Goal: Download file/media

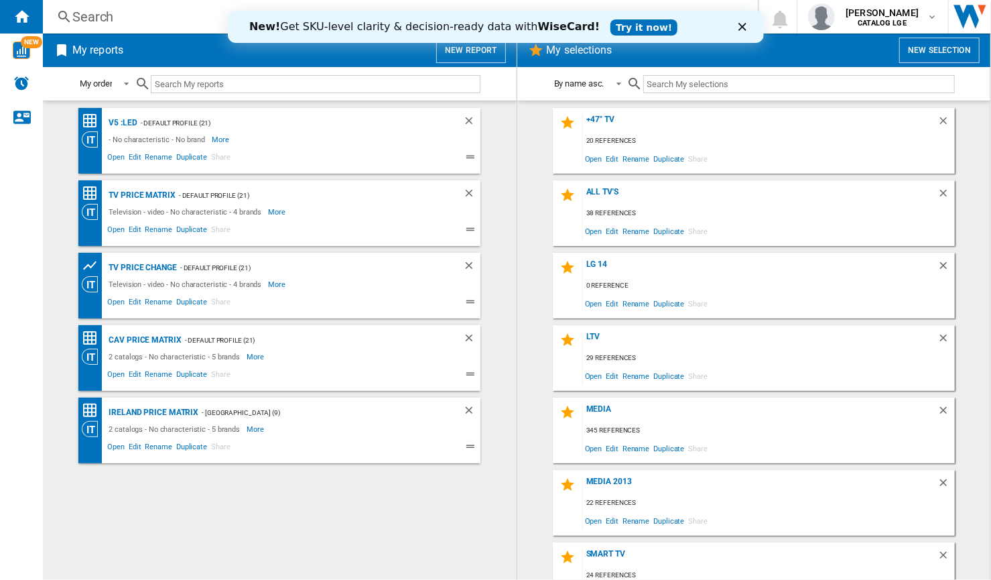
click at [734, 22] on div "New! Get SKU-level clarity & decision-ready data with WiseCard! Try it now!" at bounding box center [495, 26] width 536 height 21
click at [740, 25] on polygon "Close" at bounding box center [742, 27] width 8 height 8
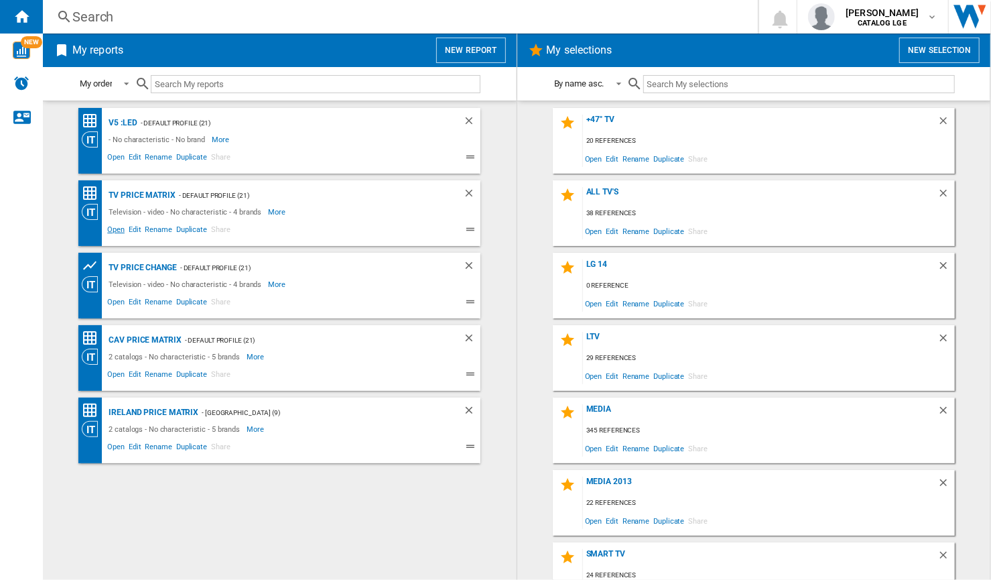
click at [113, 232] on span "Open" at bounding box center [115, 231] width 21 height 16
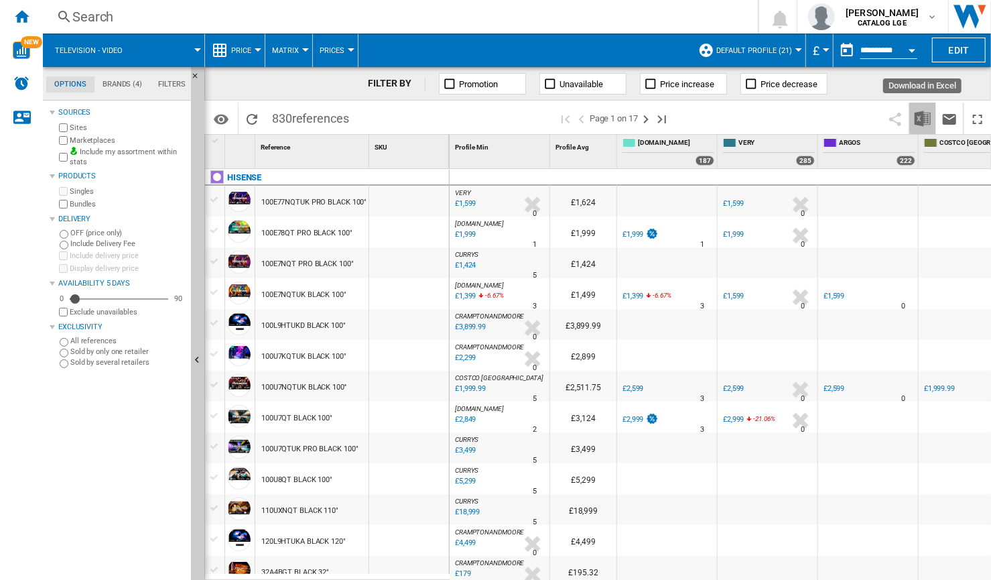
click at [920, 117] on img "Download in Excel" at bounding box center [923, 119] width 16 height 16
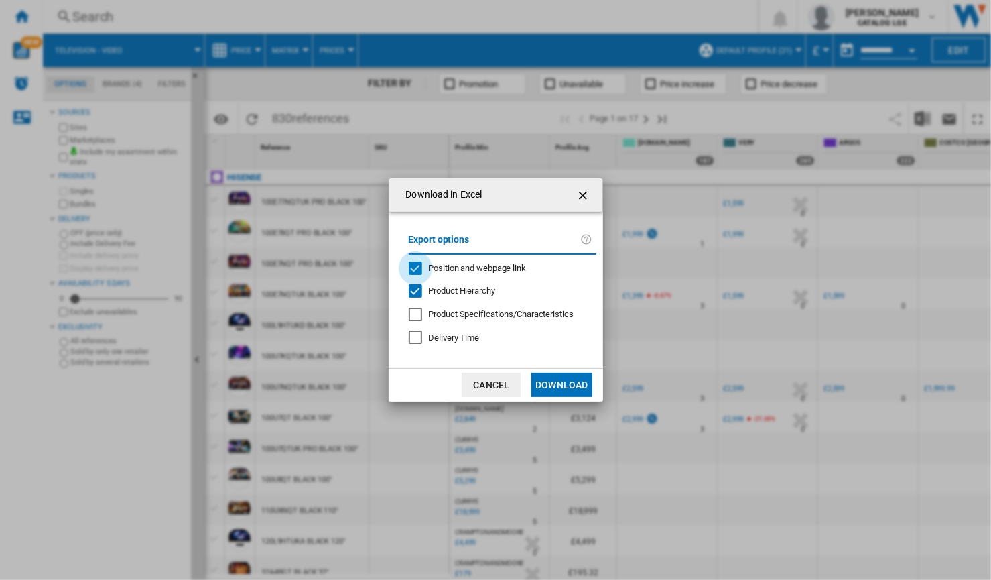
click at [415, 269] on div "Position and webpage link" at bounding box center [415, 267] width 13 height 13
click at [413, 289] on div "Product Hierarchy" at bounding box center [415, 290] width 13 height 13
click at [554, 388] on button "Download" at bounding box center [561, 385] width 60 height 24
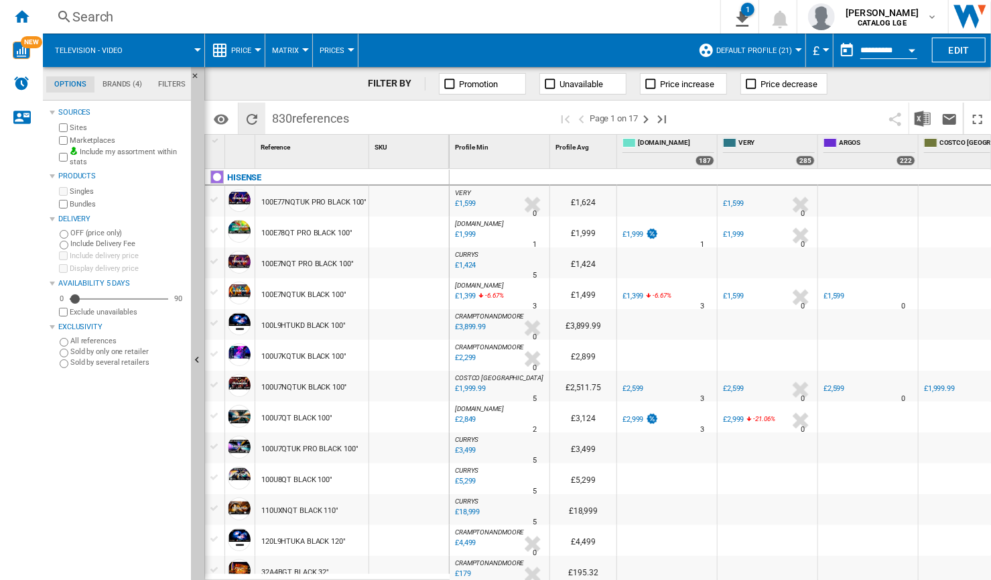
click at [26, 15] on ng-md-icon "Home" at bounding box center [21, 16] width 16 height 16
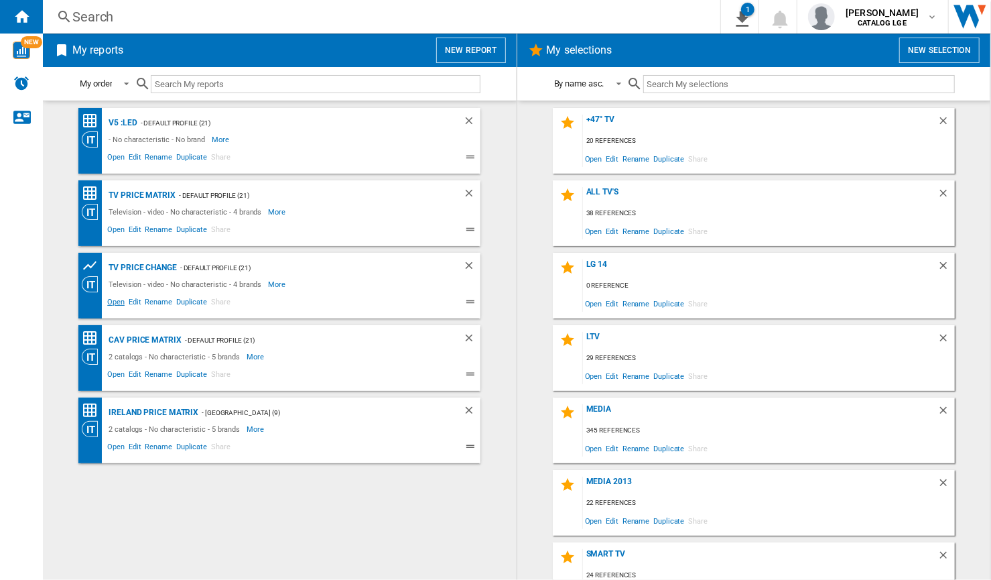
click at [120, 301] on span "Open" at bounding box center [115, 303] width 21 height 16
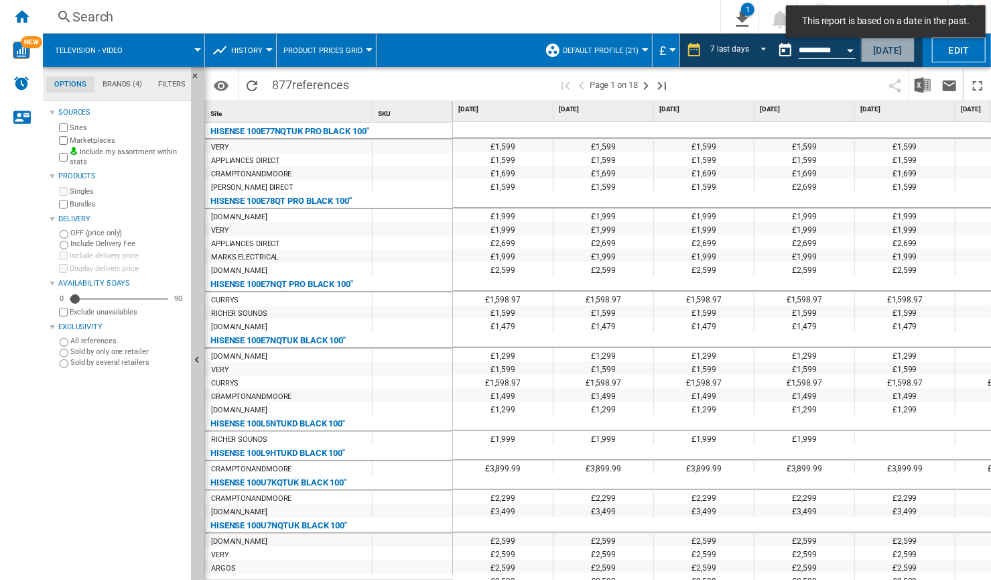
click at [886, 50] on button "[DATE]" at bounding box center [888, 50] width 54 height 25
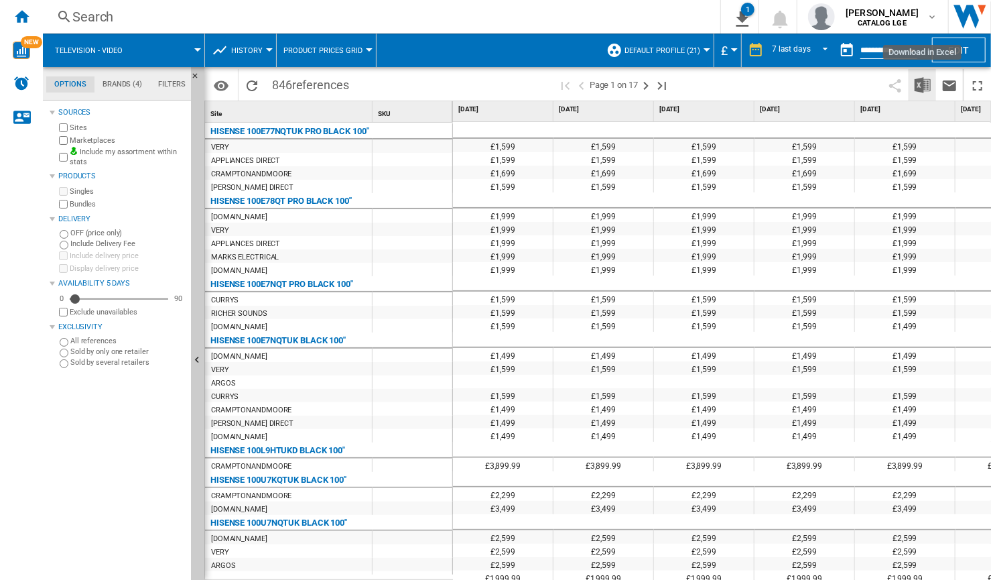
click at [923, 85] on img "Download in Excel" at bounding box center [923, 85] width 16 height 16
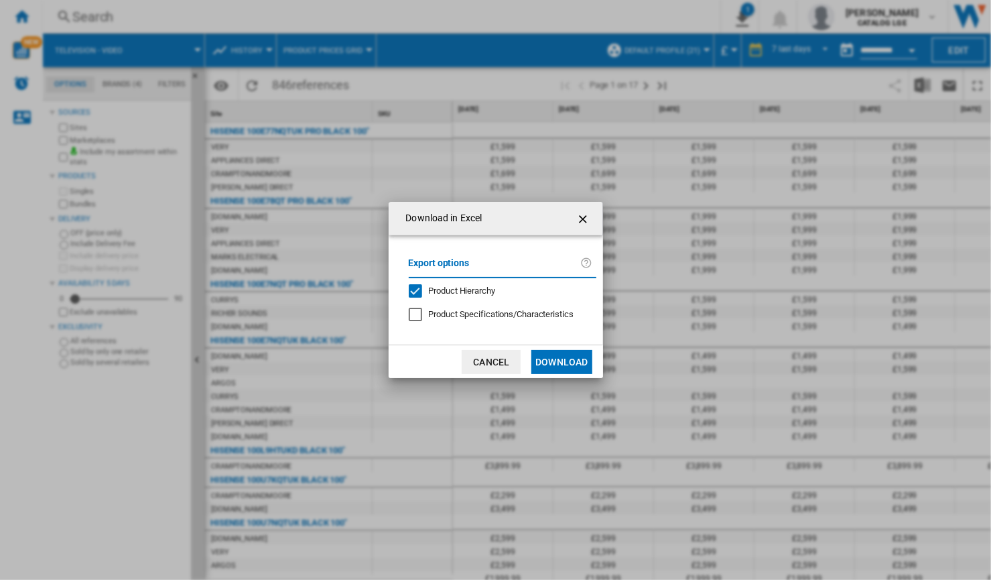
click at [415, 289] on div "Product Hierarchy" at bounding box center [415, 290] width 13 height 13
click at [569, 368] on button "Download" at bounding box center [561, 362] width 60 height 24
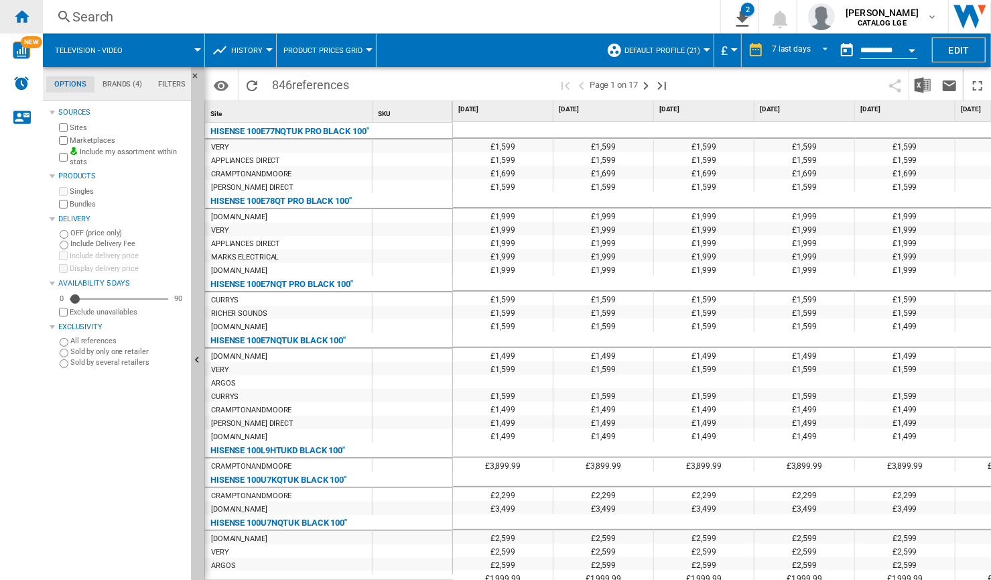
click at [27, 17] on ng-md-icon "Home" at bounding box center [21, 16] width 16 height 16
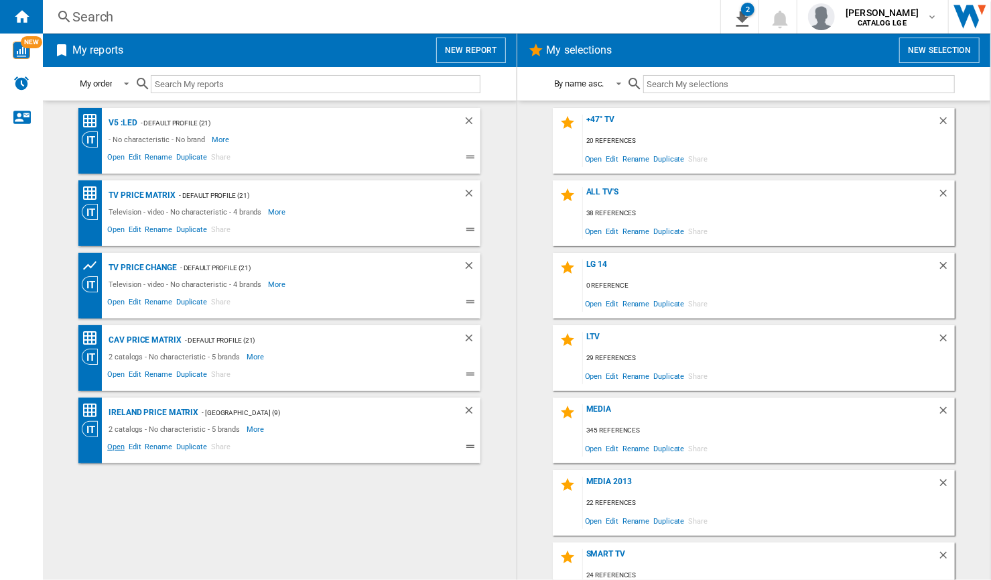
click at [118, 448] on span "Open" at bounding box center [115, 448] width 21 height 16
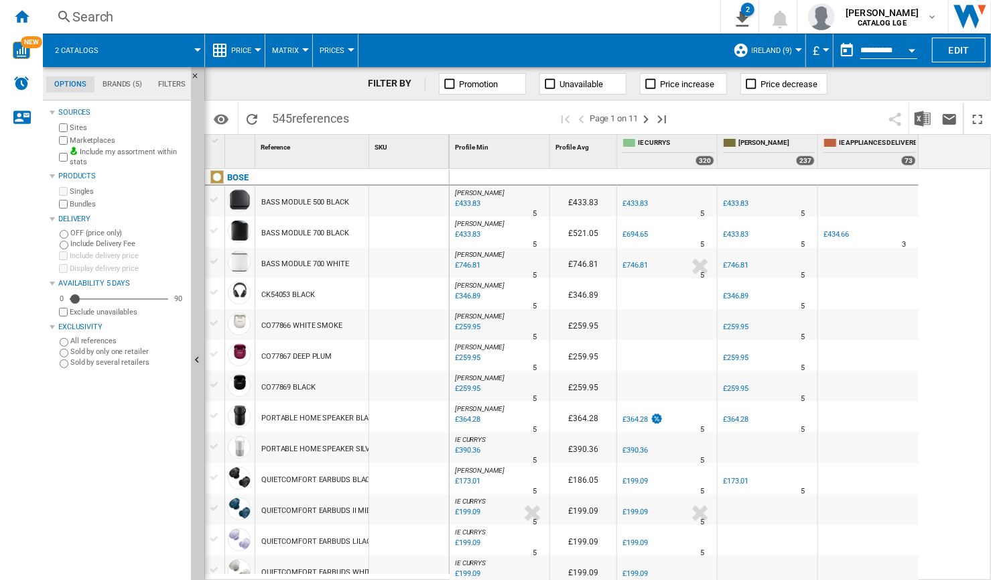
click at [819, 52] on button "£" at bounding box center [819, 49] width 13 height 33
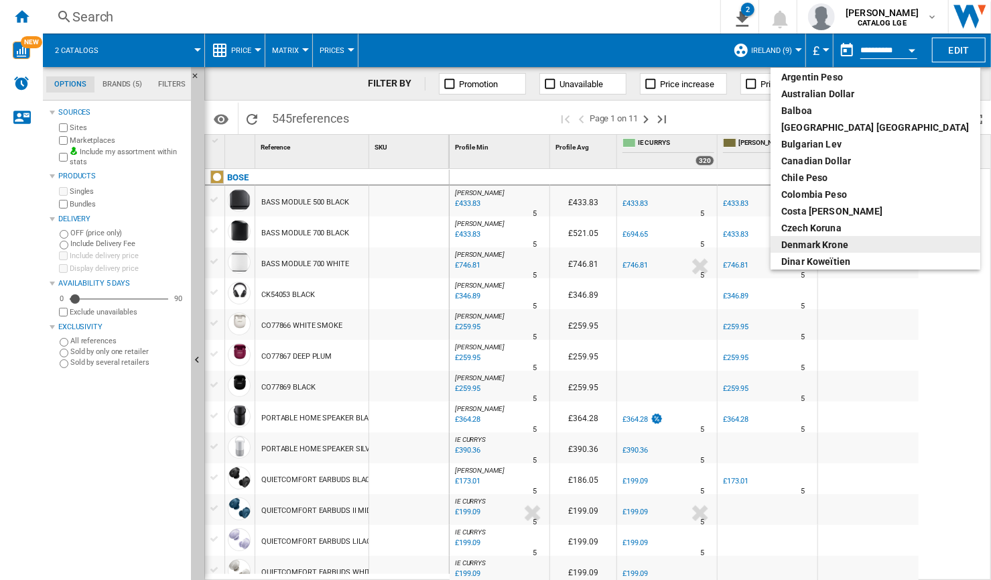
scroll to position [72, 0]
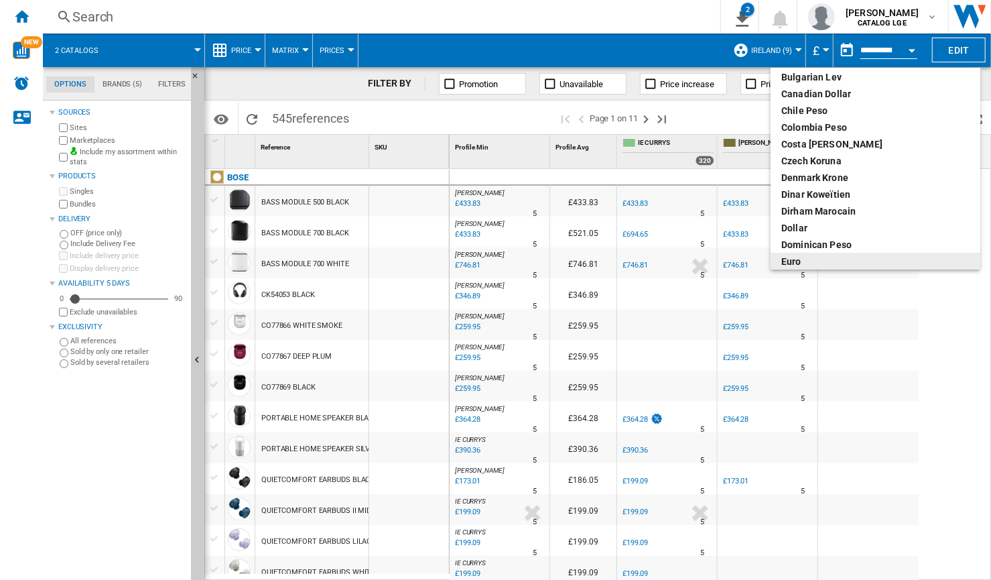
click at [799, 257] on div "euro" at bounding box center [875, 261] width 188 height 13
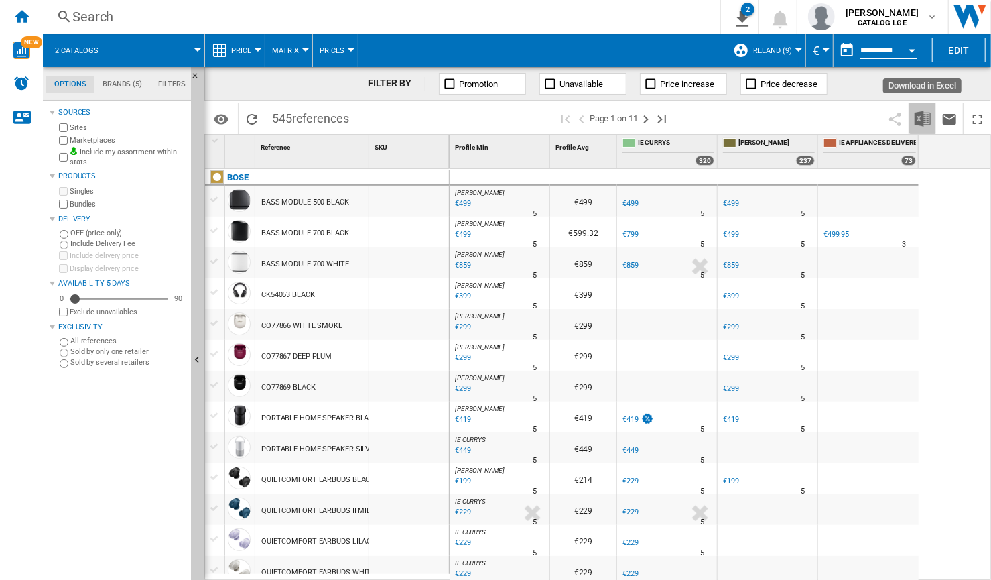
click at [923, 113] on img "Download in Excel" at bounding box center [923, 119] width 16 height 16
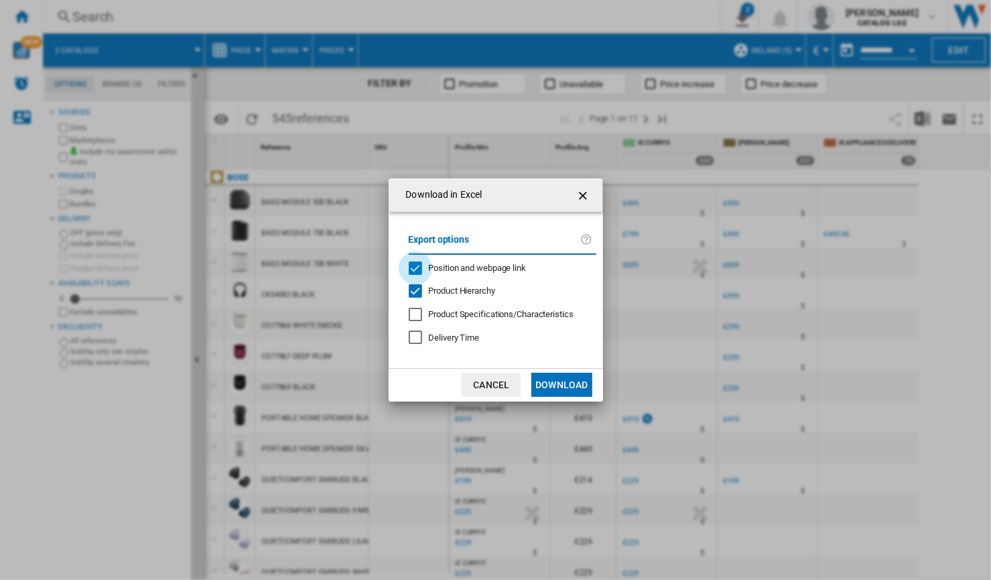
click at [411, 266] on div "Position and webpage link" at bounding box center [415, 267] width 13 height 13
click at [412, 295] on div "Product Hierarchy" at bounding box center [415, 290] width 13 height 13
click at [547, 388] on button "Download" at bounding box center [561, 385] width 60 height 24
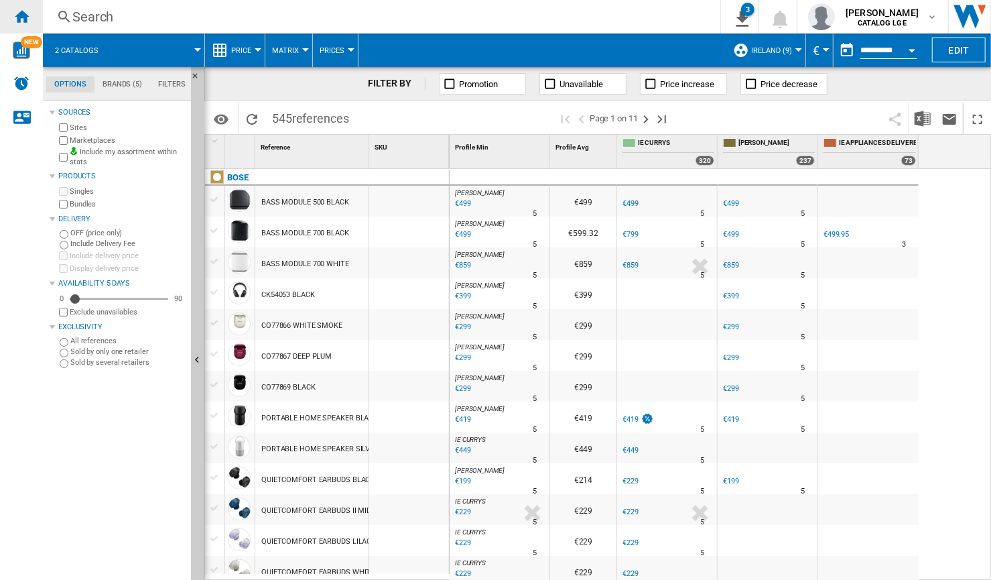
click at [24, 17] on ng-md-icon "Home" at bounding box center [21, 16] width 16 height 16
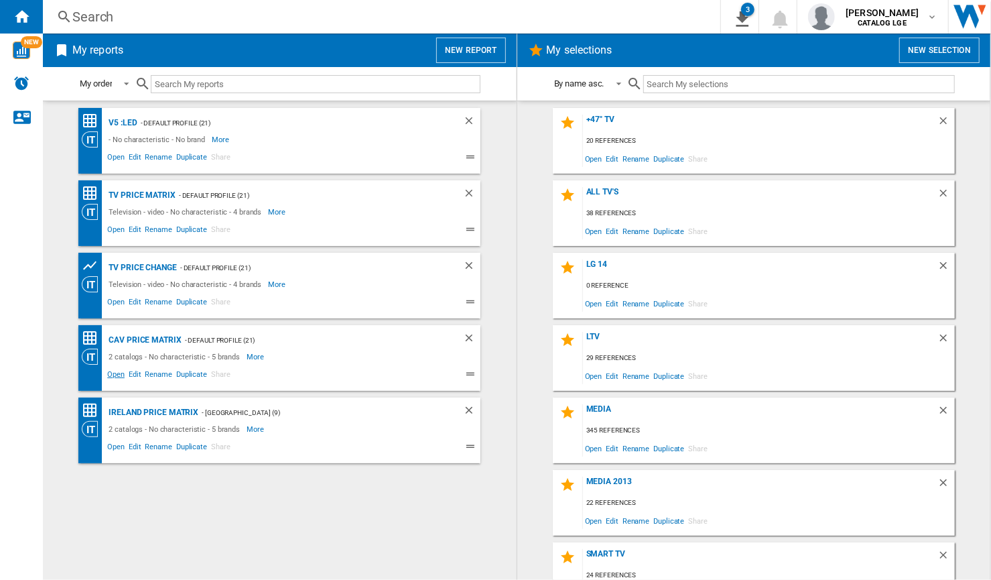
click at [115, 376] on span "Open" at bounding box center [115, 376] width 21 height 16
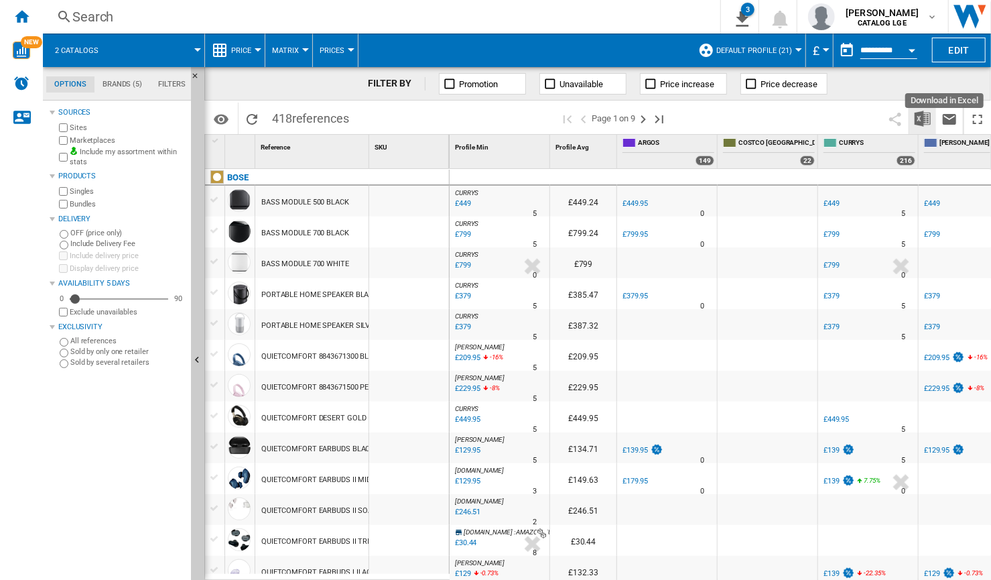
click at [922, 118] on img "Download in Excel" at bounding box center [923, 119] width 16 height 16
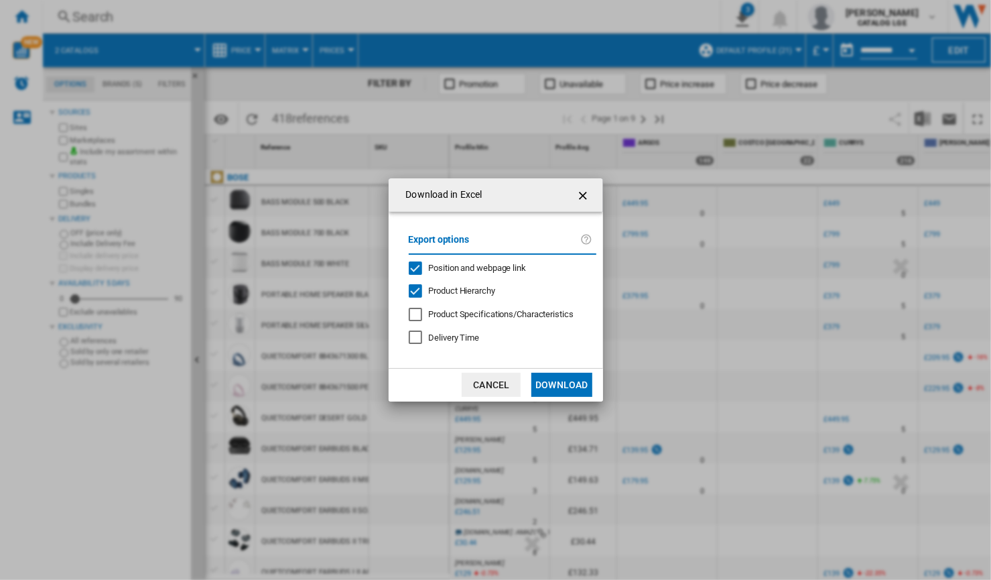
click at [421, 263] on div "Position and webpage link" at bounding box center [415, 267] width 13 height 13
click at [414, 285] on div "Product Hierarchy" at bounding box center [415, 290] width 13 height 13
click at [551, 393] on button "Download" at bounding box center [561, 385] width 60 height 24
